Goal: Navigation & Orientation: Find specific page/section

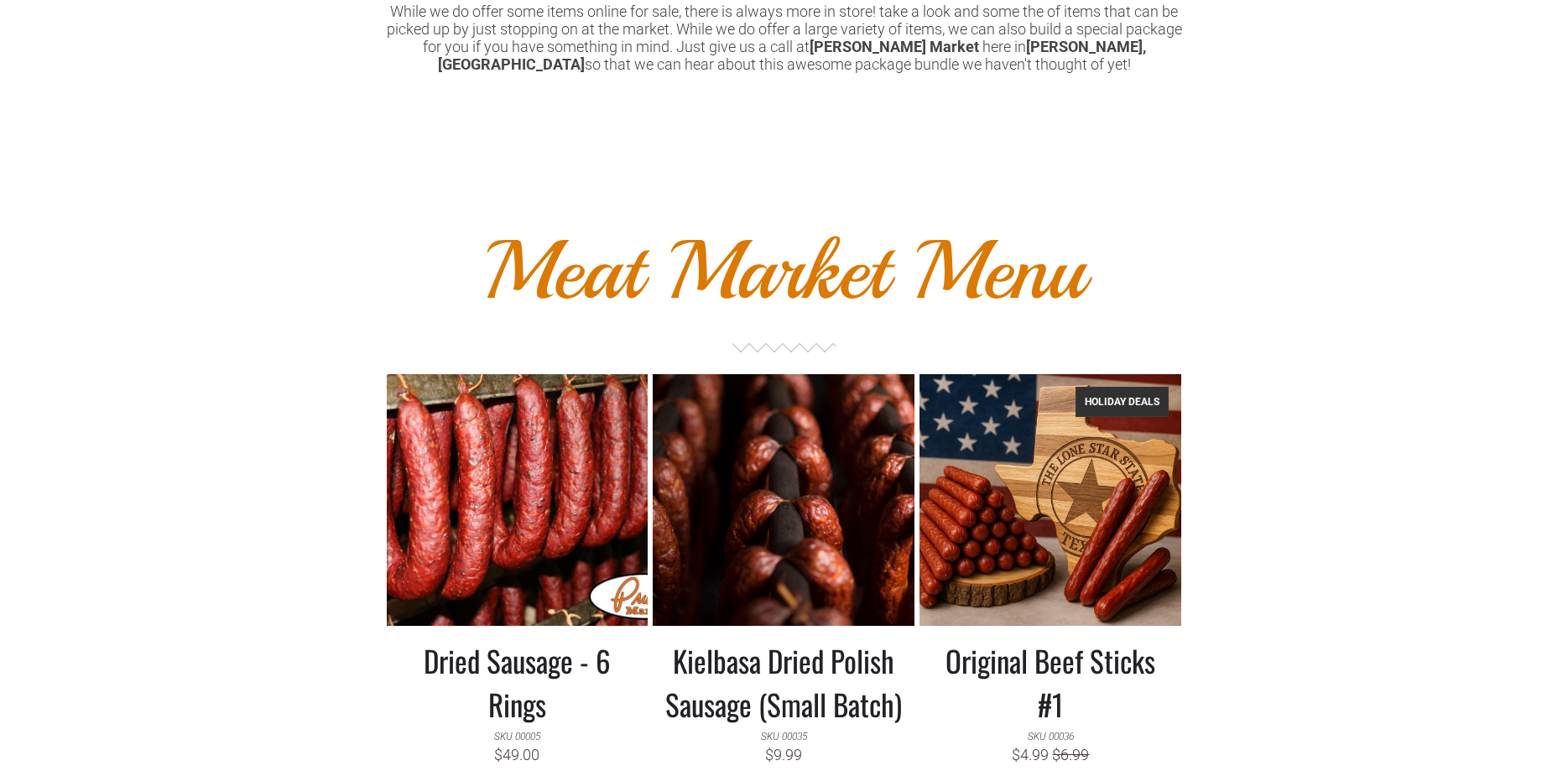
scroll to position [909, 0]
